Goal: Task Accomplishment & Management: Use online tool/utility

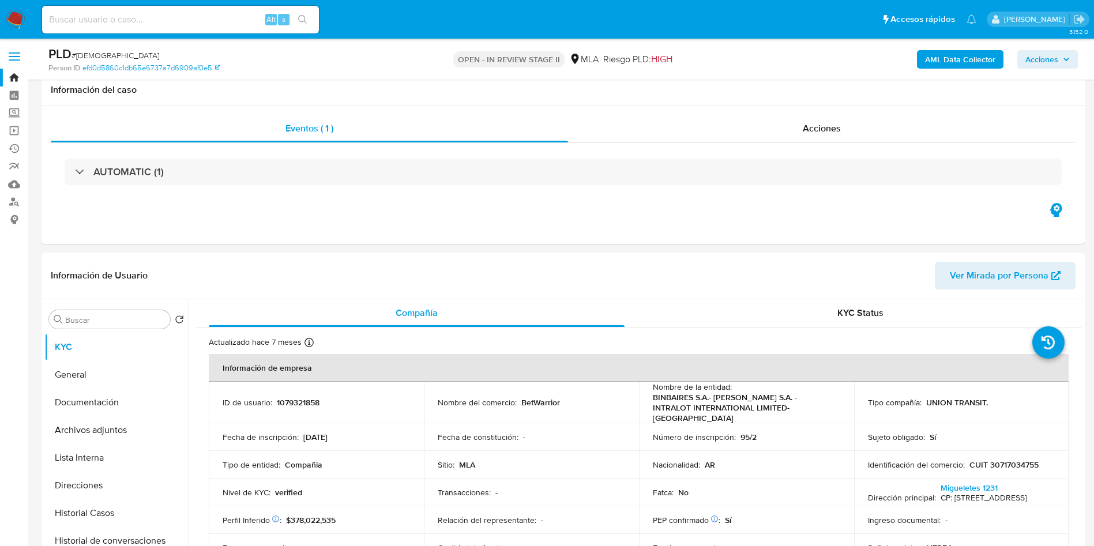
select select "10"
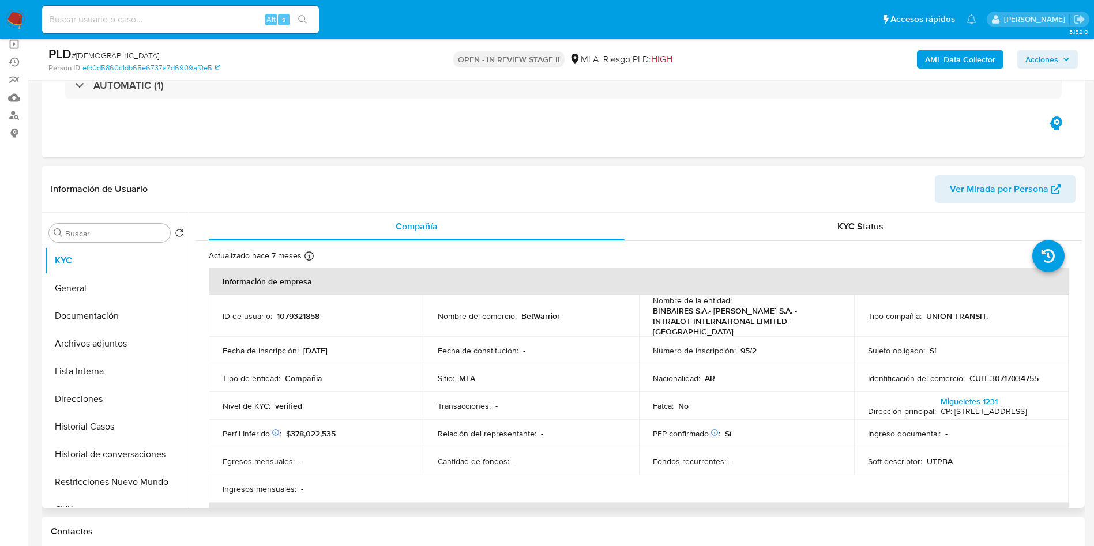
click at [283, 317] on td "ID de usuario : 1079321858" at bounding box center [316, 316] width 215 height 42
click at [287, 312] on p "1079321858" at bounding box center [298, 316] width 43 height 10
copy p "1079321858"
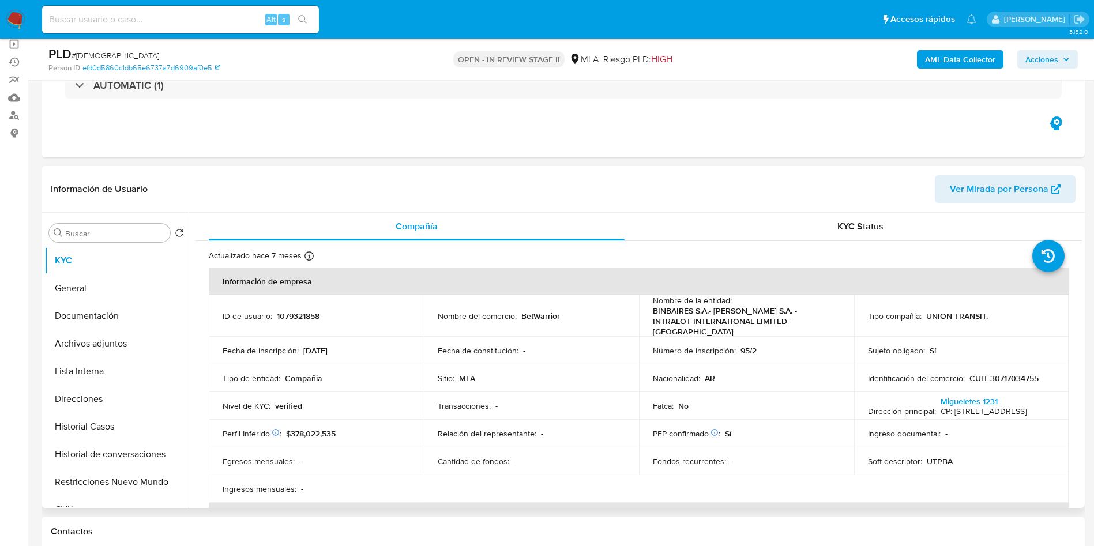
click at [617, 401] on div "Transacciones : -" at bounding box center [531, 406] width 187 height 10
click at [709, 310] on p "BINBAIRES S.A.- [PERSON_NAME] S.A. - INTRALOT INTERNATIONAL LIMITED- [GEOGRAPHI…" at bounding box center [744, 321] width 183 height 31
click at [505, 364] on td "Sitio : MLA" at bounding box center [531, 378] width 215 height 28
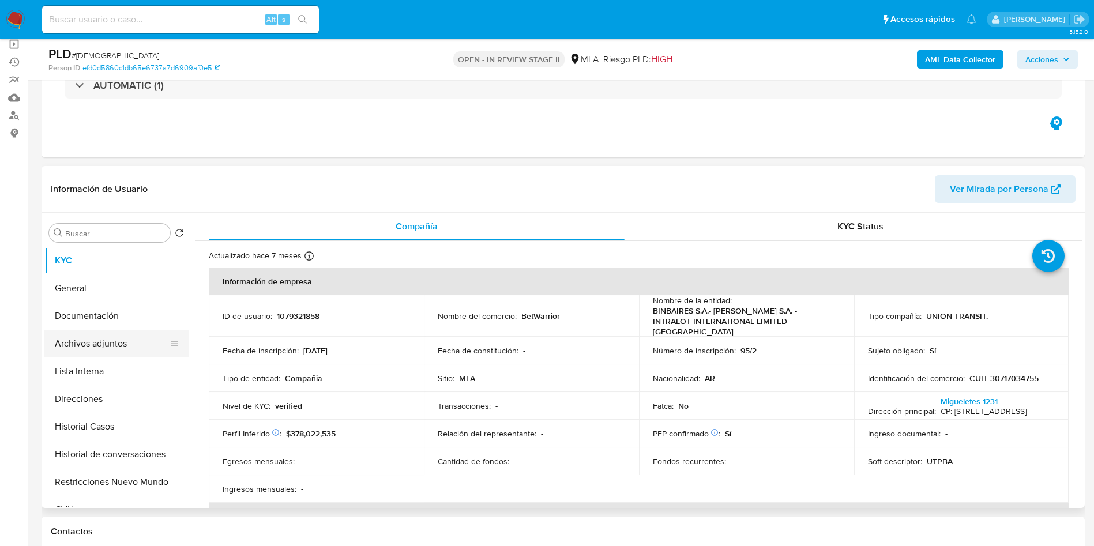
click at [103, 336] on button "Archivos adjuntos" at bounding box center [111, 344] width 135 height 28
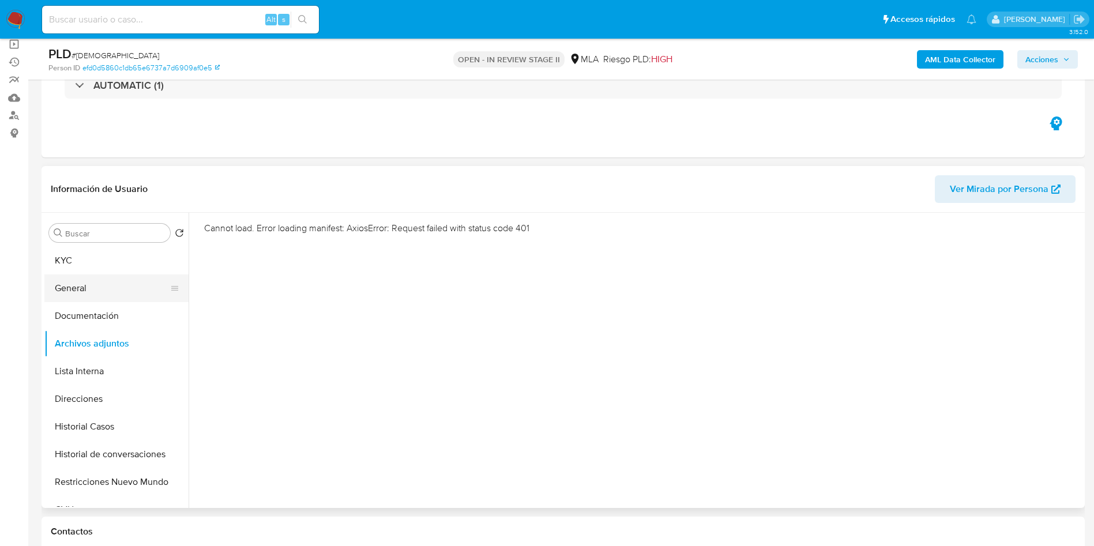
click at [118, 297] on button "General" at bounding box center [111, 289] width 135 height 28
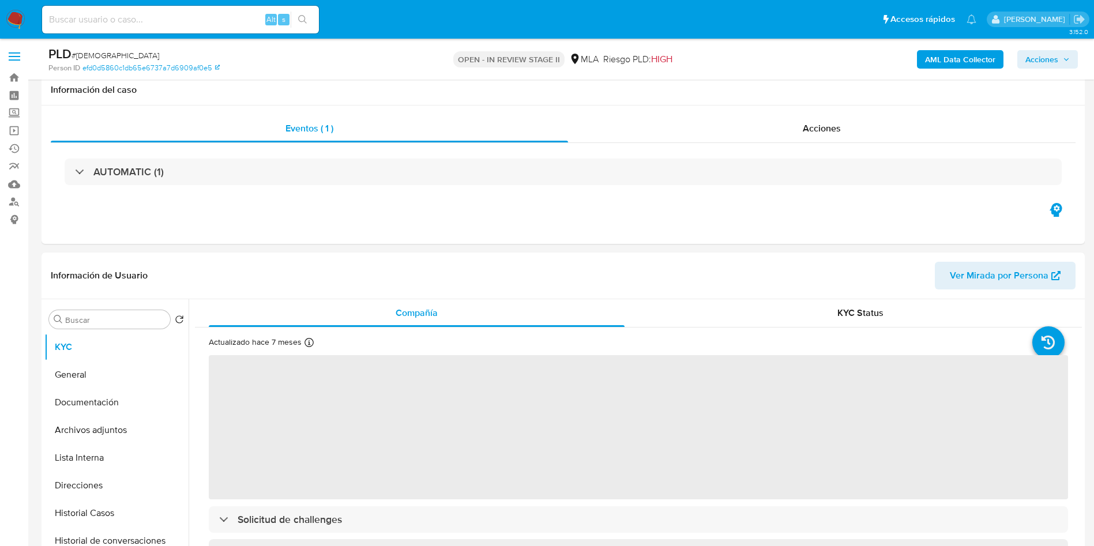
scroll to position [87, 0]
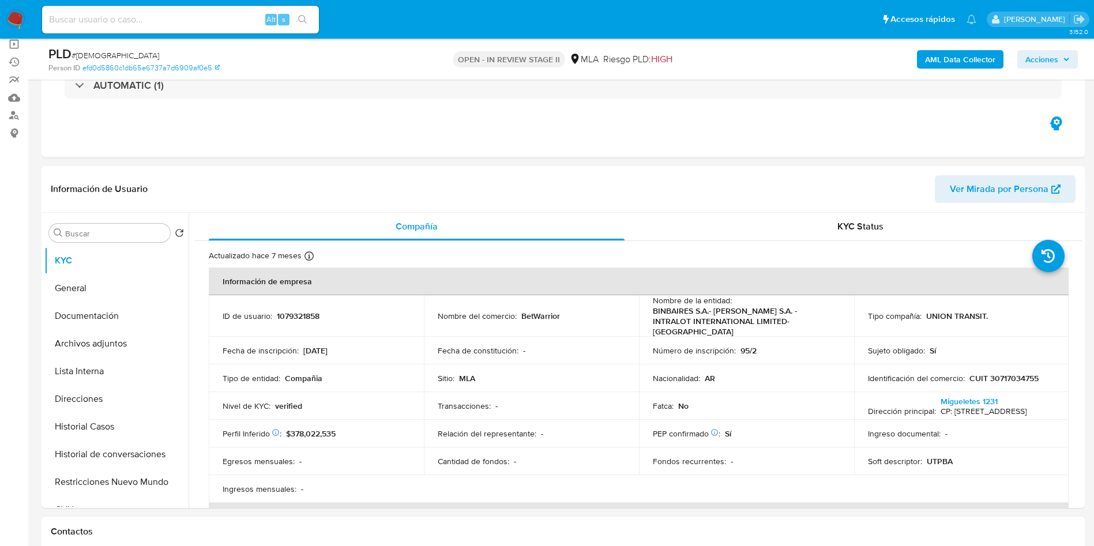
select select "10"
click at [589, 401] on div "Transacciones : -" at bounding box center [531, 406] width 187 height 10
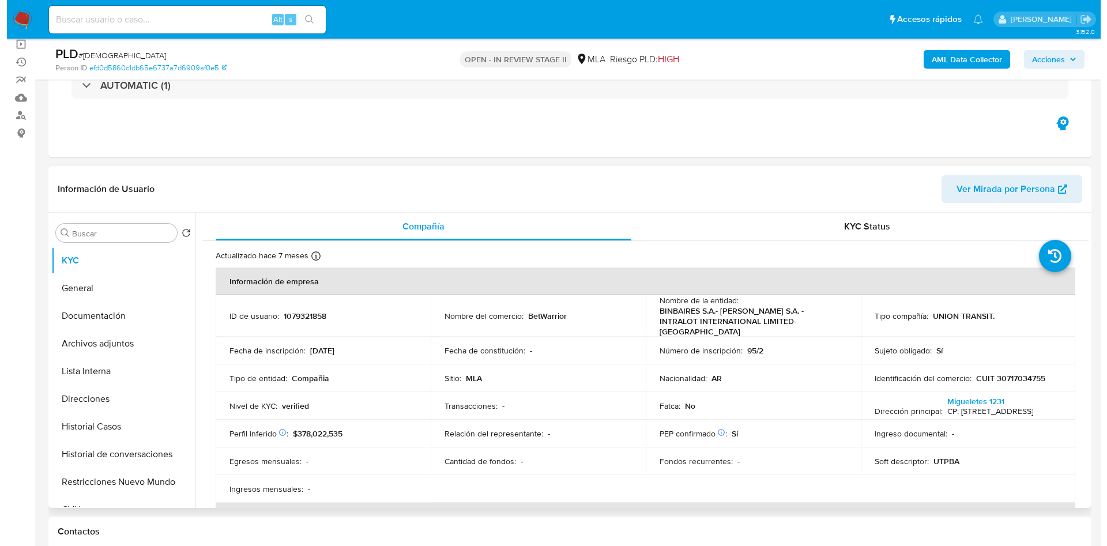
scroll to position [173, 0]
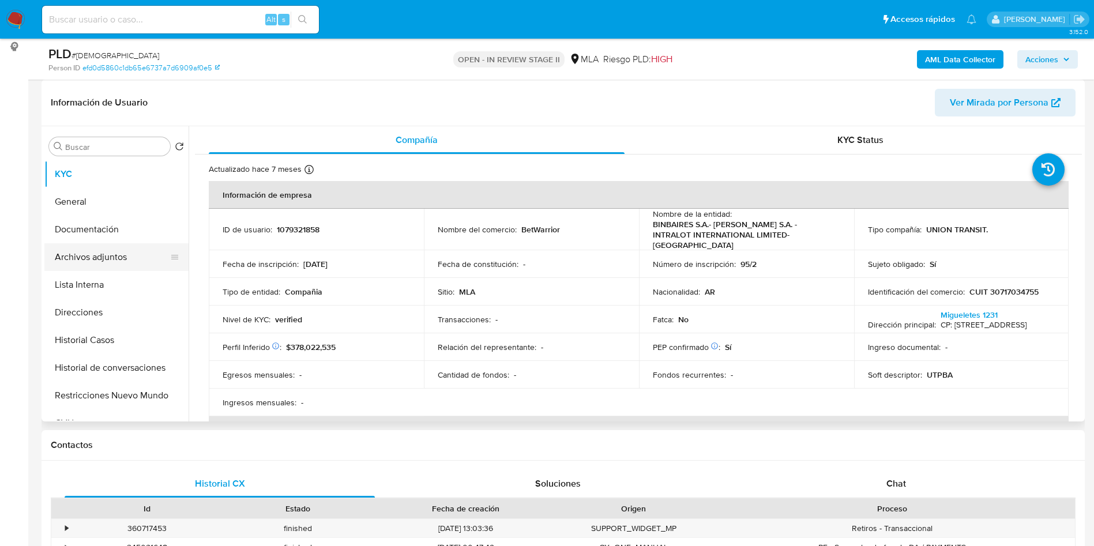
click at [121, 244] on button "Archivos adjuntos" at bounding box center [111, 257] width 135 height 28
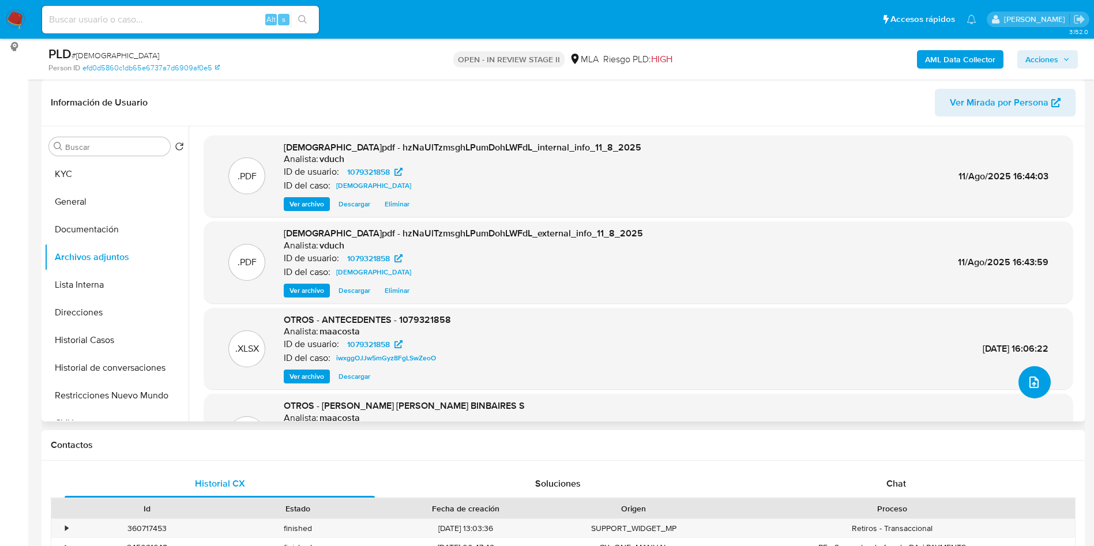
click at [1031, 381] on icon "upload-file" at bounding box center [1034, 382] width 14 height 14
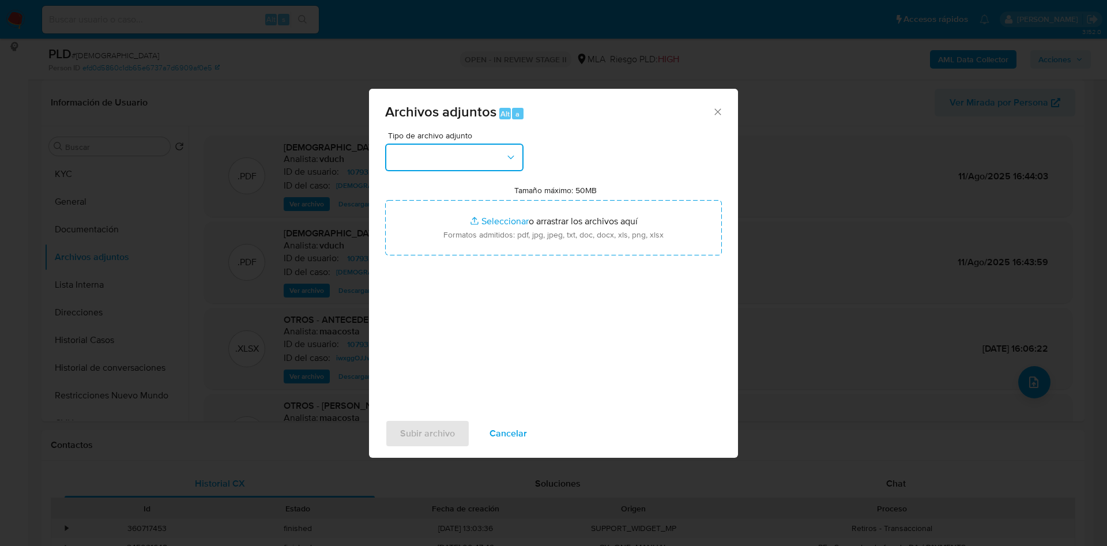
click at [461, 155] on button "button" at bounding box center [454, 158] width 138 height 28
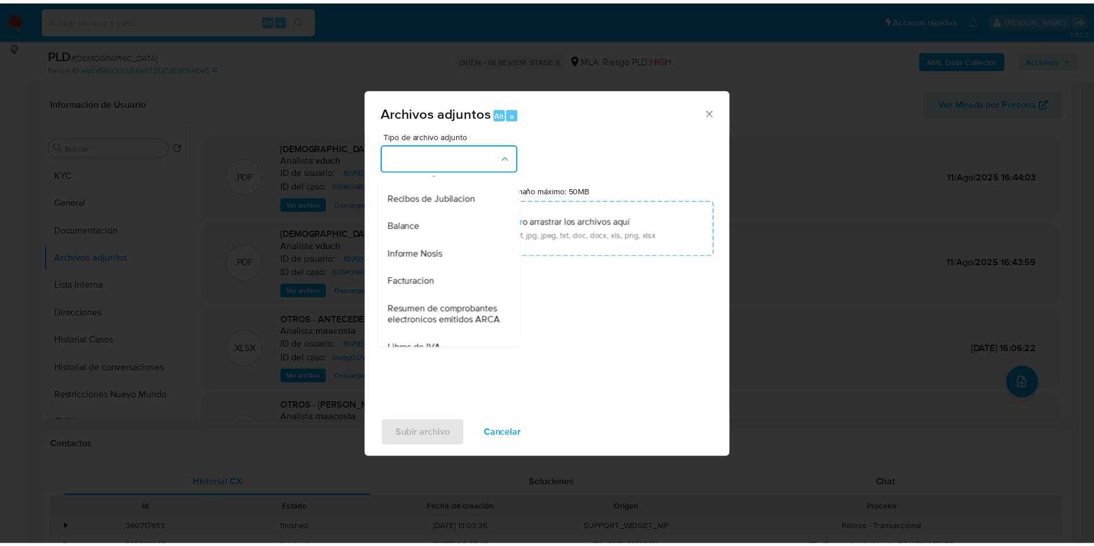
scroll to position [433, 0]
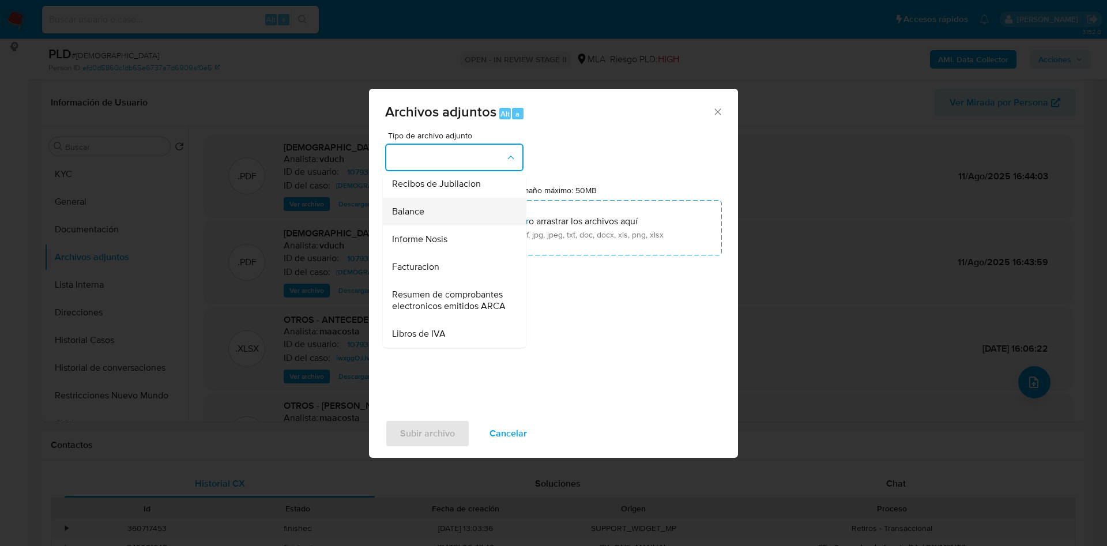
click at [453, 225] on div "Balance" at bounding box center [451, 212] width 118 height 28
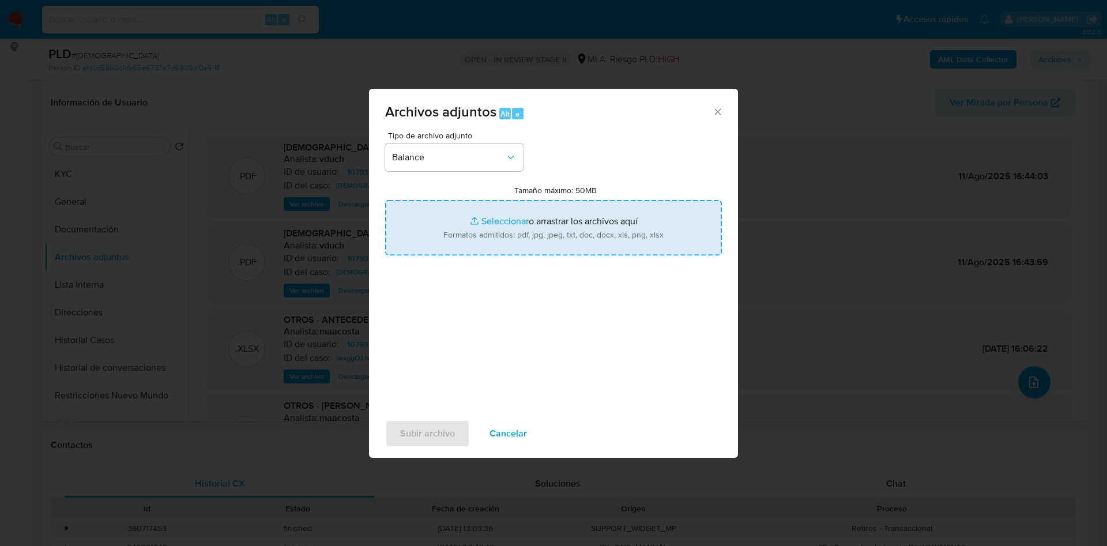
type input "C:\fakepath\BETWARRIOR - EECC a diciembre 2024.pdf"
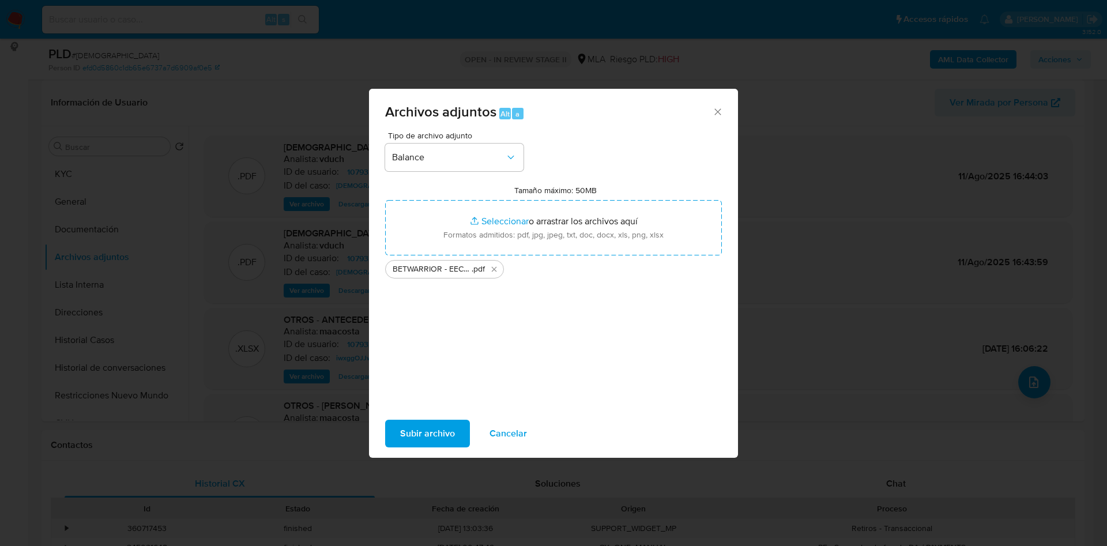
click at [454, 432] on span "Subir archivo" at bounding box center [427, 433] width 55 height 25
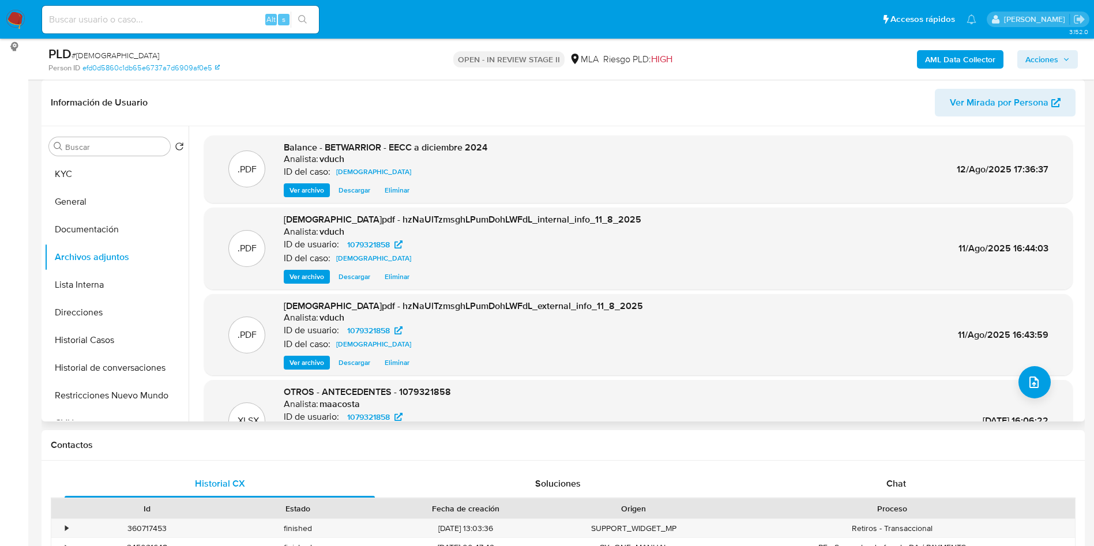
click at [489, 101] on header "Información de Usuario Ver Mirada por Persona" at bounding box center [563, 103] width 1025 height 28
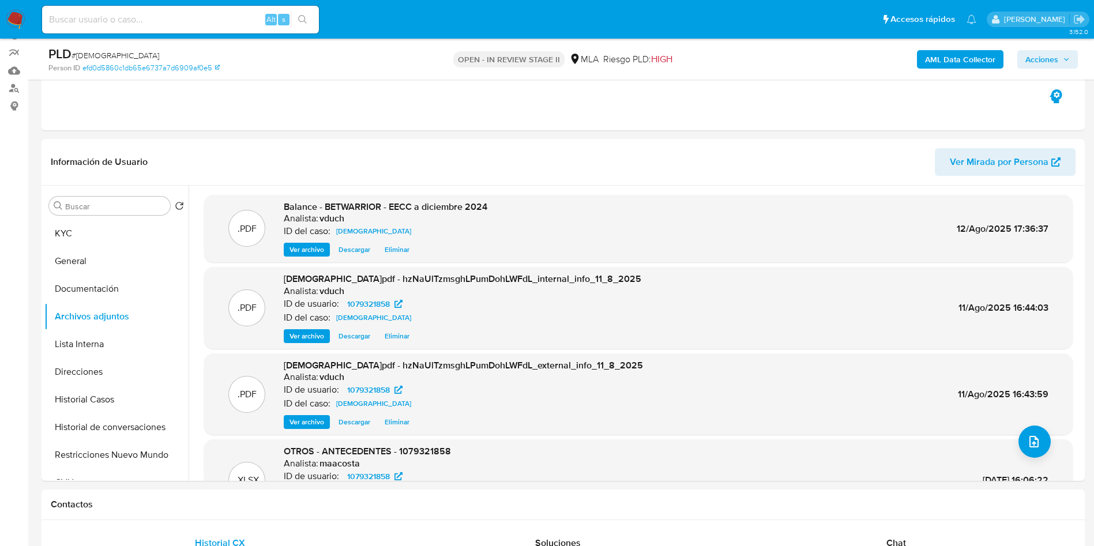
scroll to position [87, 0]
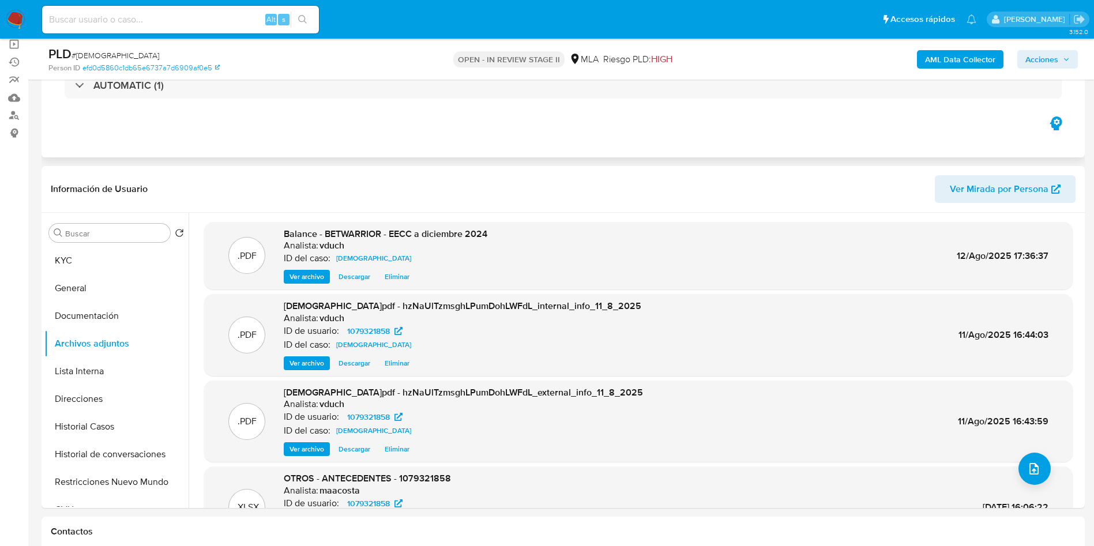
click at [506, 155] on div "Eventos ( 1 ) Acciones AUTOMATIC (1)" at bounding box center [563, 88] width 1043 height 138
click at [185, 14] on input at bounding box center [180, 19] width 277 height 15
paste input "IwER2jazWAYXyzeWS4YMjp1b"
type input "IwER2jazWAYXyzeWS4YMjp1b"
click at [309, 8] on div "IwER2jazWAYXyzeWS4YMjp1b Alt s" at bounding box center [180, 20] width 277 height 28
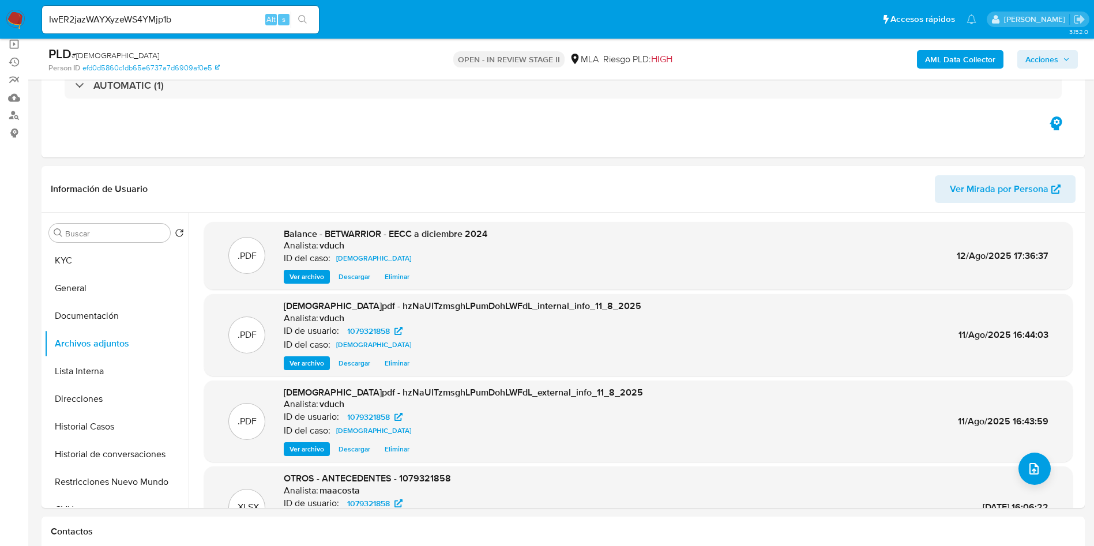
click at [303, 16] on icon "search-icon" at bounding box center [302, 19] width 9 height 9
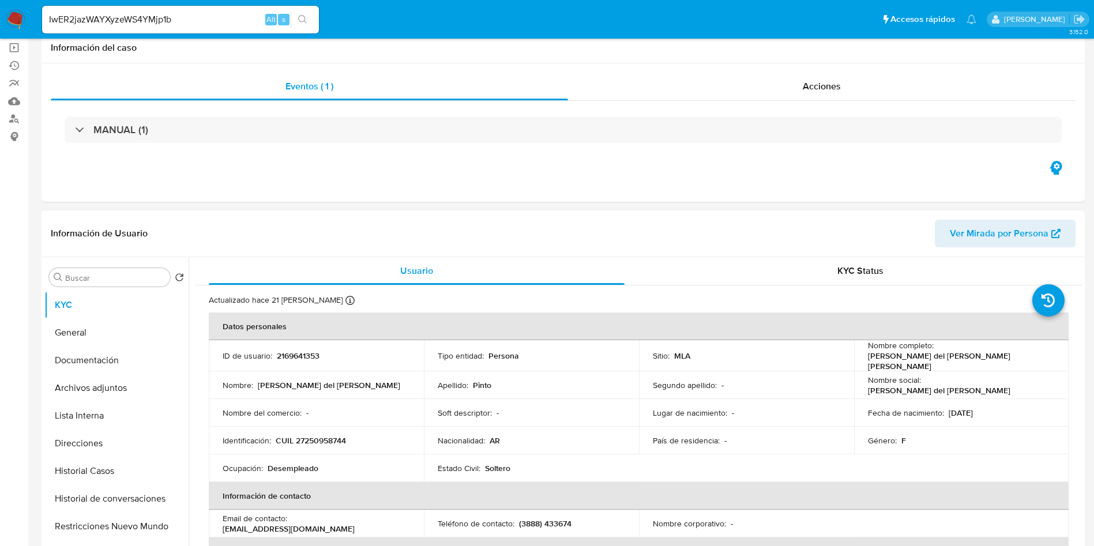
scroll to position [173, 0]
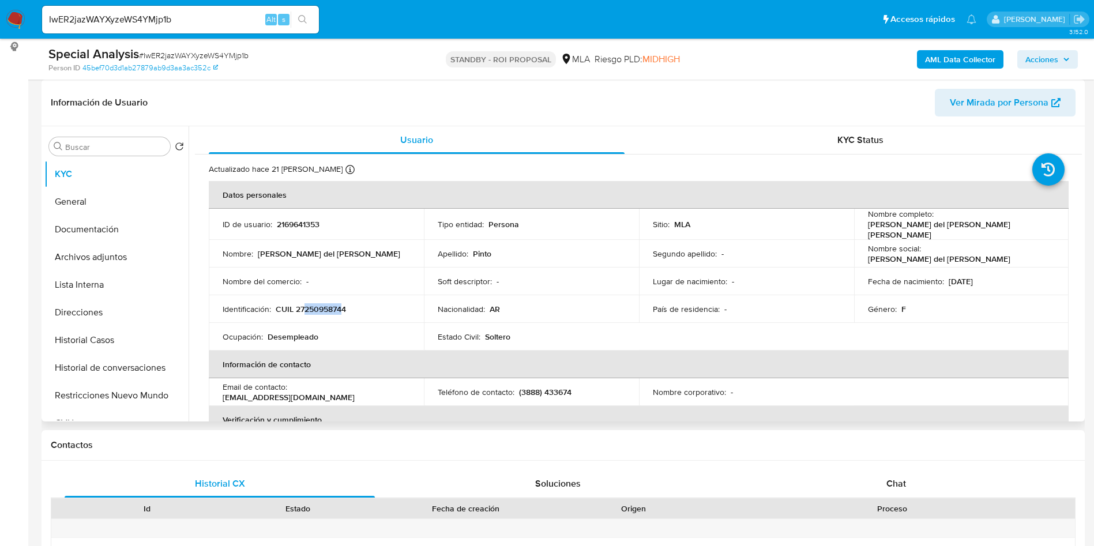
drag, startPoint x: 306, startPoint y: 307, endPoint x: 343, endPoint y: 307, distance: 36.3
click at [343, 307] on p "CUIL 27250958744" at bounding box center [311, 309] width 70 height 10
copy p "25095874"
select select "10"
click at [234, 19] on input "IwER2jazWAYXyzeWS4YMjp1b" at bounding box center [180, 19] width 277 height 15
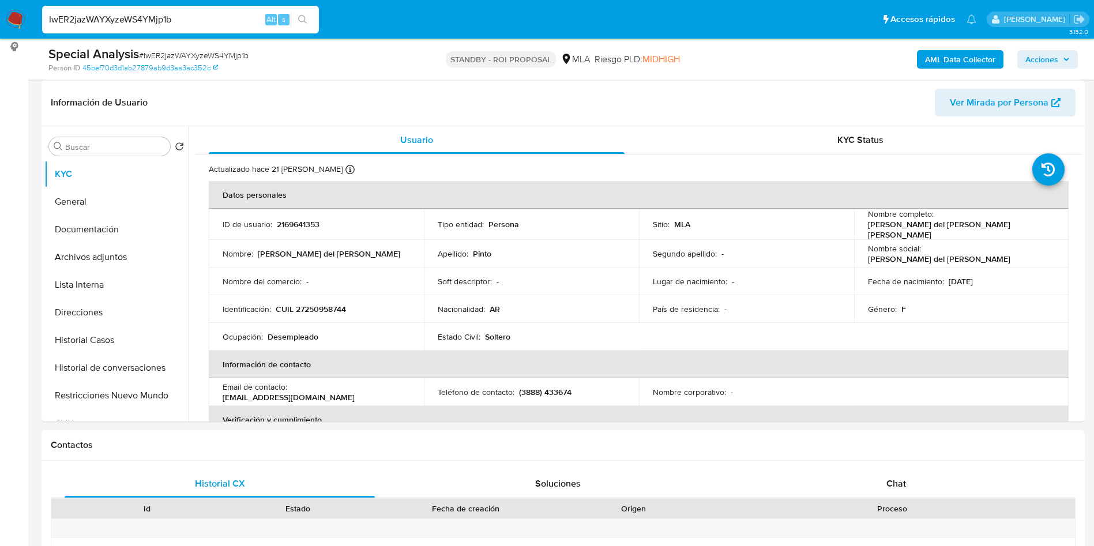
click at [234, 19] on input "IwER2jazWAYXyzeWS4YMjp1b" at bounding box center [180, 19] width 277 height 15
click at [316, 296] on td "Identificación : CUIL 27250958744" at bounding box center [316, 309] width 215 height 28
click at [283, 304] on p "CUIL 27250958744" at bounding box center [311, 309] width 70 height 10
click at [313, 307] on p "CUIL 27250958744" at bounding box center [311, 309] width 70 height 10
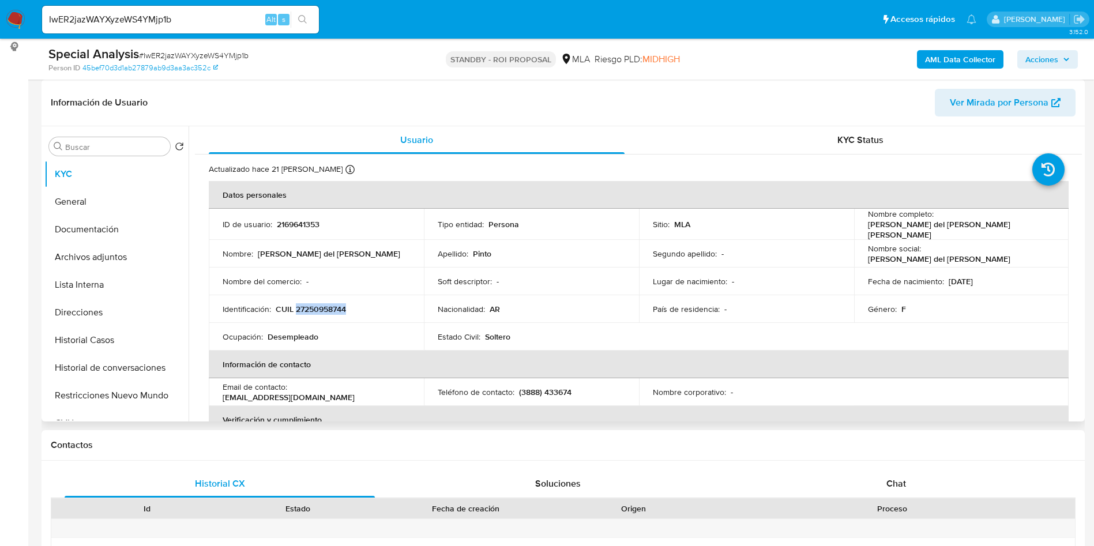
drag, startPoint x: 313, startPoint y: 307, endPoint x: 376, endPoint y: 328, distance: 66.4
click at [314, 307] on p "CUIL 27250958744" at bounding box center [311, 309] width 70 height 10
copy p "27250958744"
click at [200, 12] on input "IwER2jazWAYXyzeWS4YMjp1b" at bounding box center [180, 19] width 277 height 15
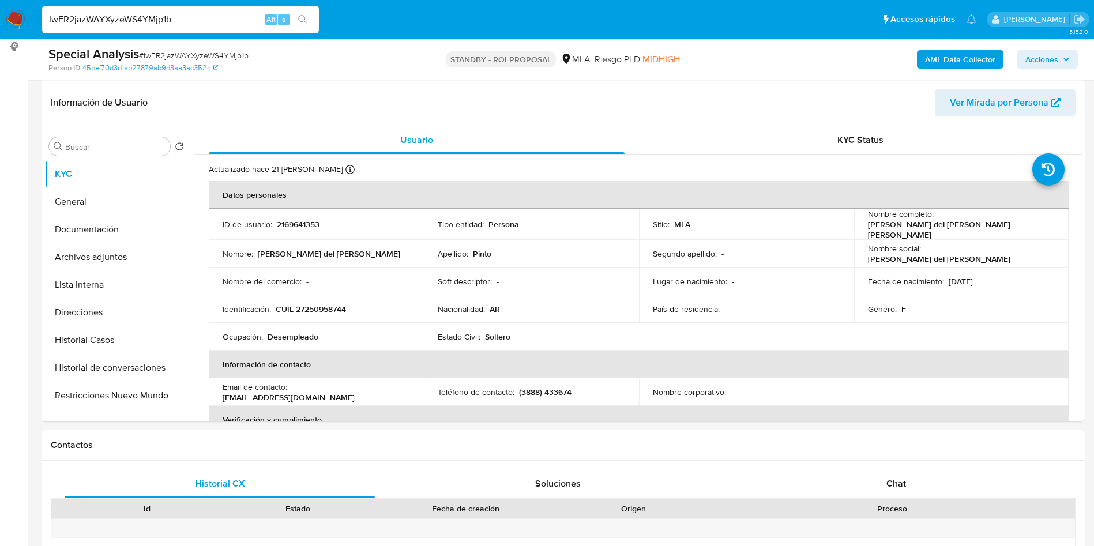
paste input "tL4u0zOLANM11JJHFsLlIwDq"
type input "tL4u0zOLANM11JJHFsLlIwDq"
click at [310, 21] on button "search-icon" at bounding box center [303, 20] width 24 height 16
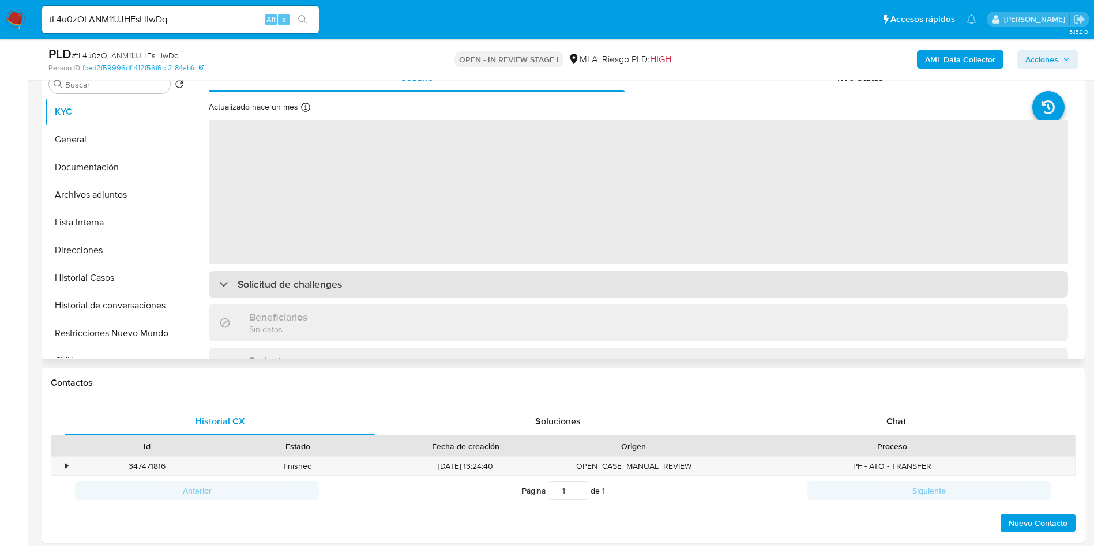
scroll to position [173, 0]
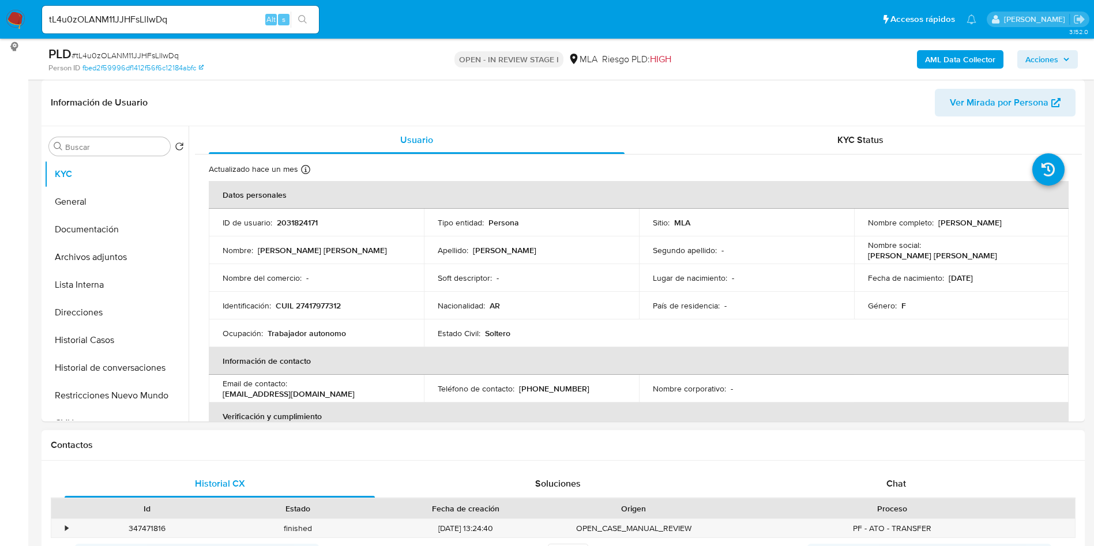
select select "10"
click at [309, 312] on td "Identificación : CUIL 27417977312" at bounding box center [316, 306] width 215 height 28
click at [318, 304] on p "CUIL 27417977312" at bounding box center [308, 305] width 65 height 10
copy p "27417977312"
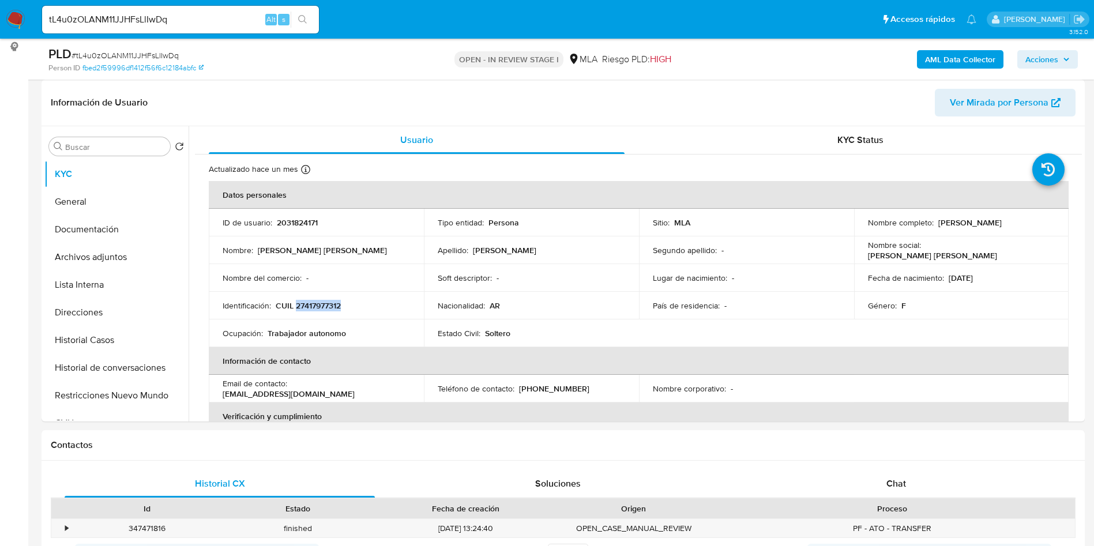
click at [171, 20] on input "tL4u0zOLANM11JJHFsLlIwDq" at bounding box center [180, 19] width 277 height 15
paste input "cTqjb3fi1MJzsjzNbMyTOtLA"
type input "cTqjb3fi1MJzsjzNbMyTOtLA"
click at [301, 20] on icon "search-icon" at bounding box center [302, 19] width 9 height 9
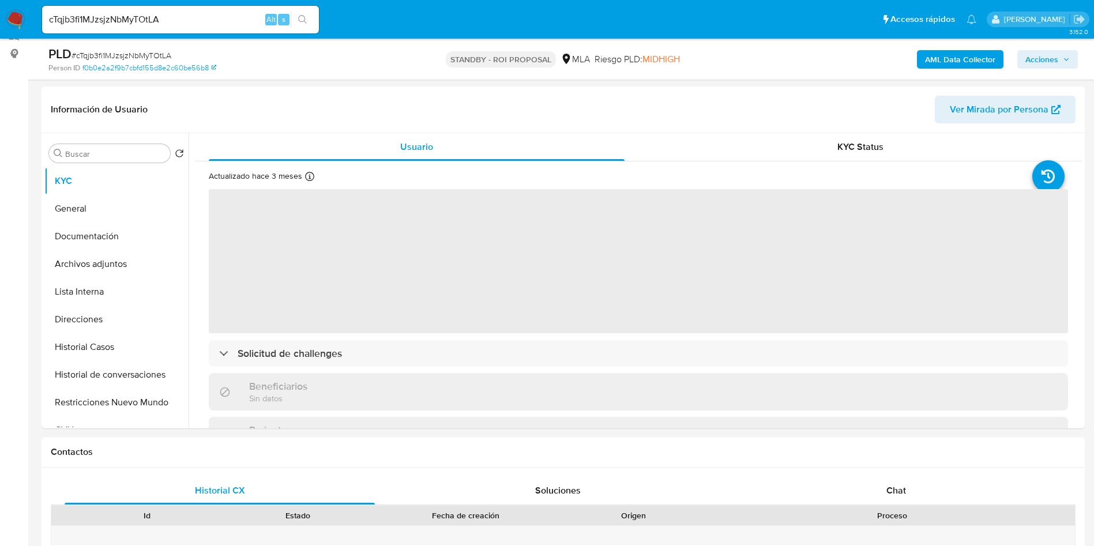
scroll to position [173, 0]
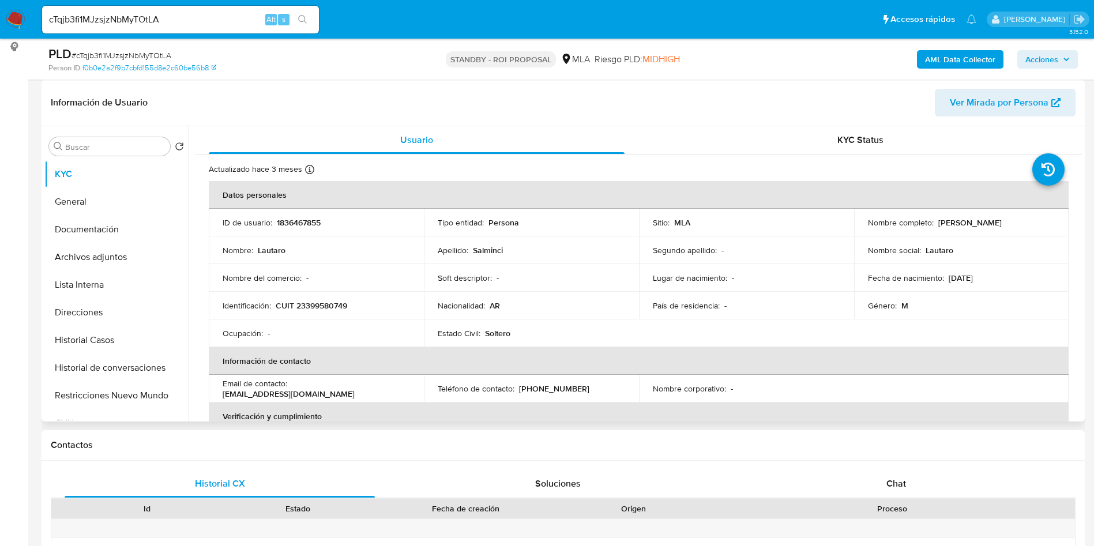
select select "10"
click at [309, 306] on p "CUIT 23399580749" at bounding box center [312, 305] width 72 height 10
copy p "23399580749"
click at [167, 17] on input "cTqjb3fi1MJzsjzNbMyTOtLA" at bounding box center [180, 19] width 277 height 15
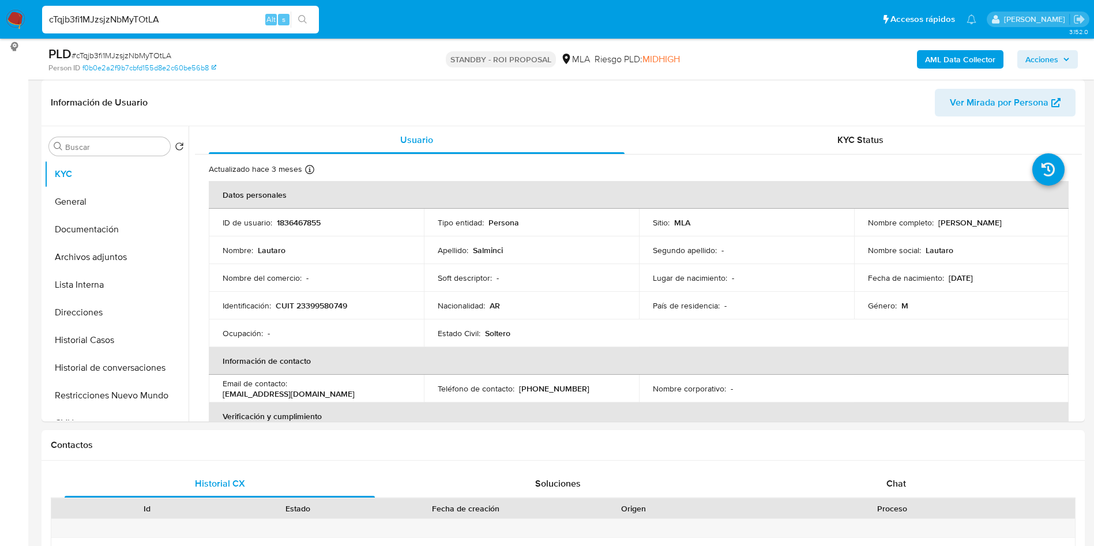
click at [167, 17] on input "cTqjb3fi1MJzsjzNbMyTOtLA" at bounding box center [180, 19] width 277 height 15
paste input "PUsBwKYY8yS43DImOwabFcud"
type input "PUsBwKYY8yS43DImOwabFcud"
click at [294, 16] on button "search-icon" at bounding box center [303, 20] width 24 height 16
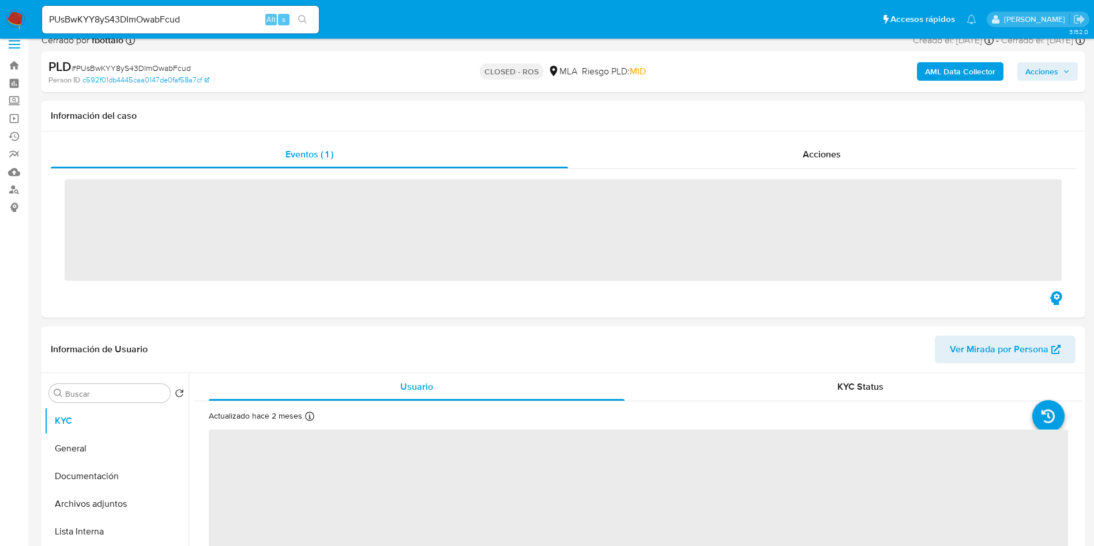
scroll to position [173, 0]
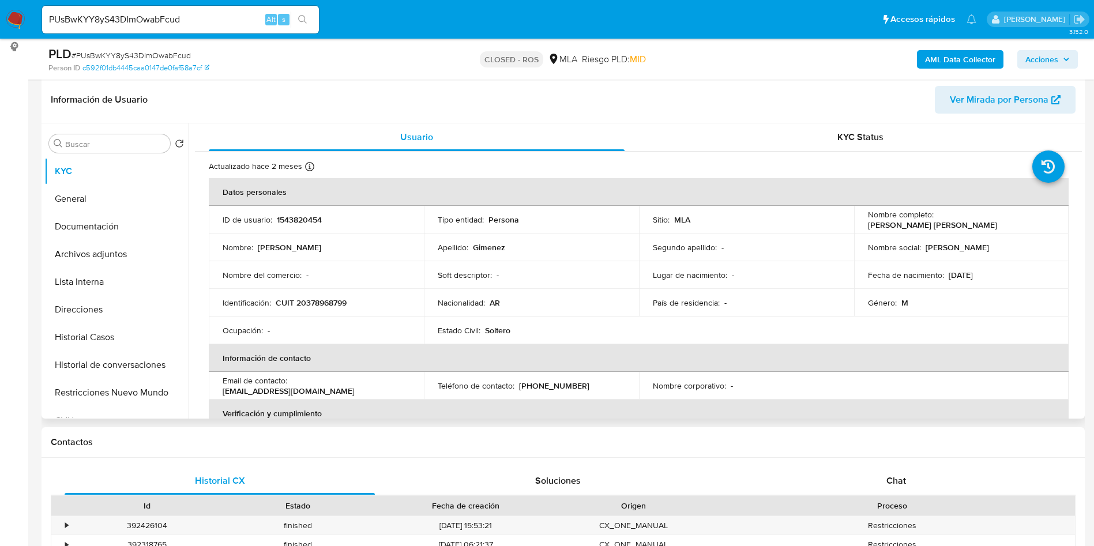
select select "10"
click at [314, 307] on p "CUIT 20378968799" at bounding box center [311, 303] width 71 height 10
copy p "20378968799"
click at [193, 22] on input "PUsBwKYY8yS43DImOwabFcud" at bounding box center [180, 19] width 277 height 15
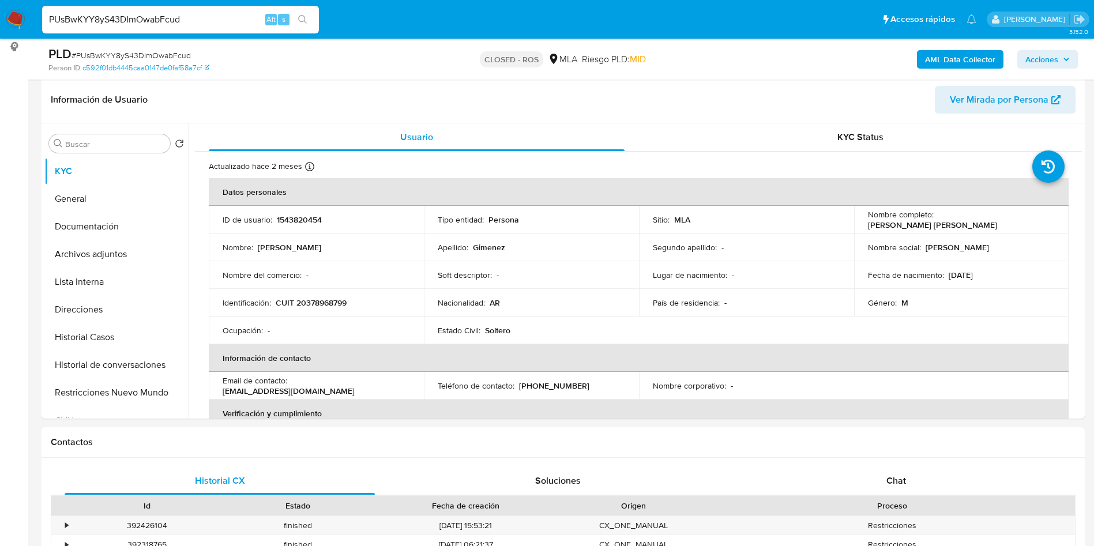
click at [193, 22] on input "PUsBwKYY8yS43DImOwabFcud" at bounding box center [180, 19] width 277 height 15
paste input "gz8pwXKjPgjGl6Kg1kP510w4"
type input "gz8pwXKjPgjGl6Kg1kP510w4"
click at [300, 17] on icon "search-icon" at bounding box center [302, 19] width 9 height 9
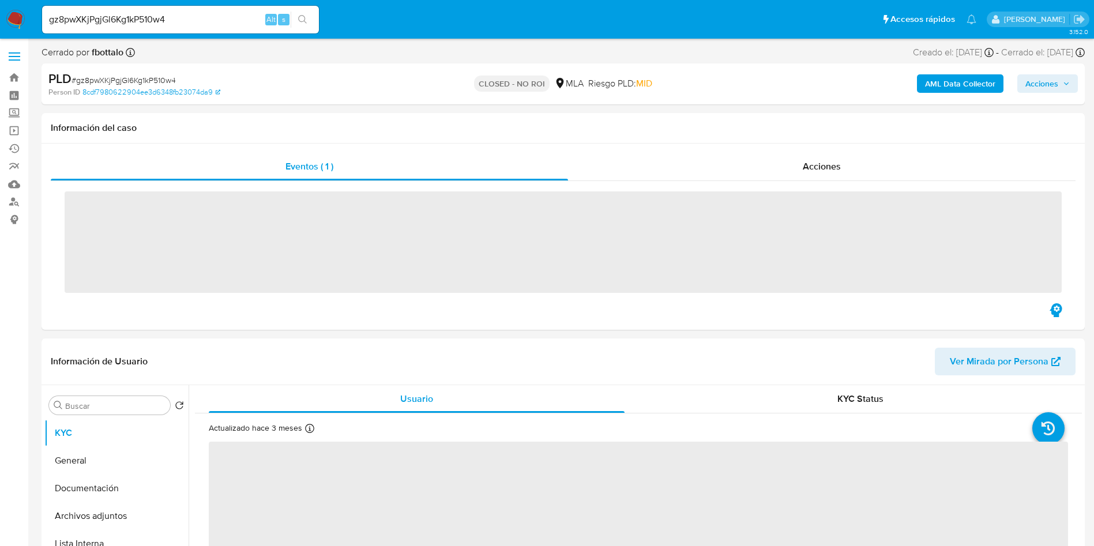
scroll to position [173, 0]
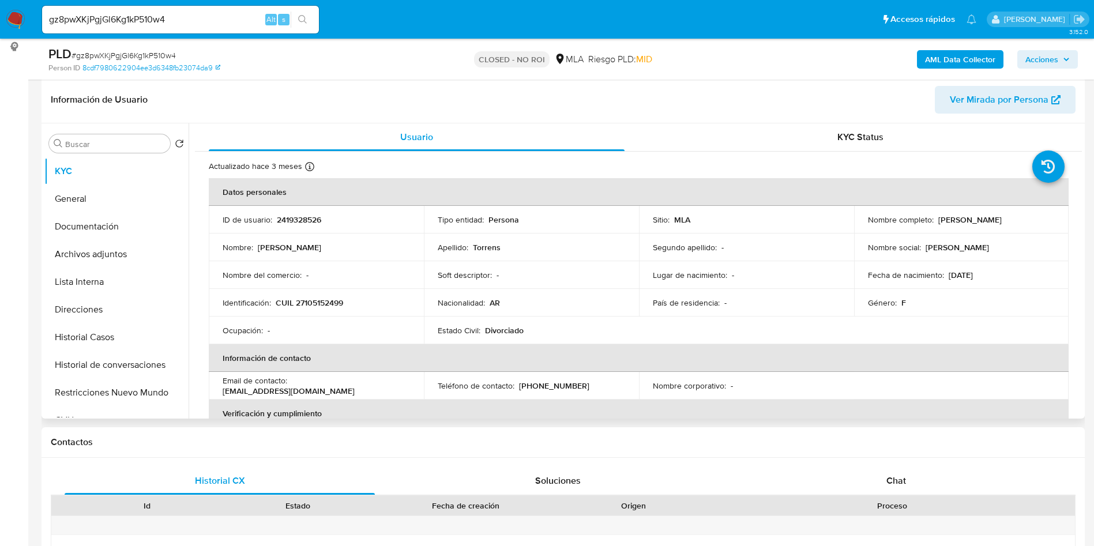
select select "10"
click at [301, 300] on p "CUIL 27105152499" at bounding box center [309, 303] width 67 height 10
copy p "27105152499"
